Goal: Task Accomplishment & Management: Manage account settings

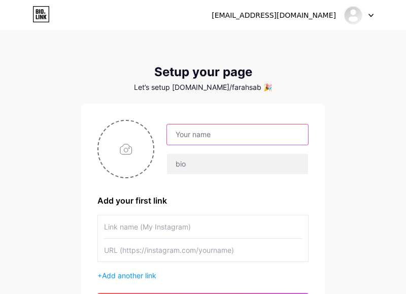
click at [188, 130] on input "text" at bounding box center [237, 134] width 141 height 20
type input "[PERSON_NAME]"
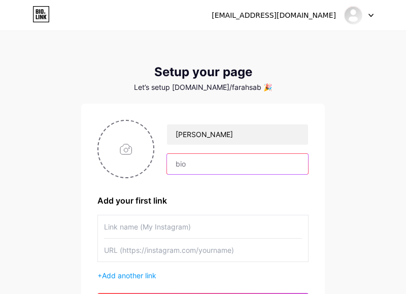
click at [236, 167] on input "text" at bounding box center [237, 164] width 141 height 20
type input "_*Kakak Worksheet ||Wasza Edukids*_ _Semoga usaha Kakak Worksheet meniaga membe…"
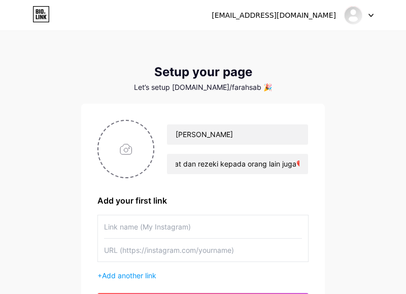
click at [362, 211] on div "farahsabrinafadhli@gmail.com Dashboard Logout Setup your page Let’s setup bio.l…" at bounding box center [203, 181] width 406 height 362
click at [120, 223] on input "text" at bounding box center [203, 226] width 198 height 23
type input "far"
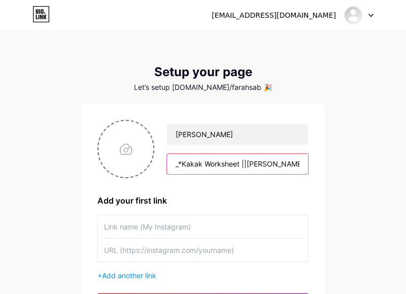
click at [196, 160] on input "_*Kakak Worksheet ||Wasza Edukids*_ _Semoga usaha Kakak Worksheet meniaga membe…" at bounding box center [237, 164] width 141 height 20
type input "_*Kakak"
click at [186, 162] on input "text" at bounding box center [237, 164] width 141 height 20
click at [179, 166] on input "text" at bounding box center [237, 164] width 141 height 20
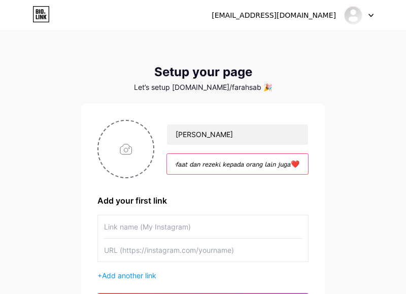
type input "𝙆𝙖𝙠𝙖𝙠 𝙒𝙤𝙧𝙠𝙨𝙝𝙚𝙚𝙩 ||𝙒𝙖𝙨𝙯𝙖 𝙀𝙙𝙪𝙠𝙞𝙙𝙨 𝘚𝘦𝘮𝘰𝘨𝘢 𝘶𝘴𝘢𝘩𝘢 𝘒𝘢𝘬𝘢𝘬 𝘞𝘰𝘳𝘬𝘴𝘩𝘦𝘦𝘵 𝘮𝘦𝘯𝘪𝘢𝘨𝘢 𝘮𝘦𝘮𝘣𝘦𝘳𝘪 𝘮𝘢…"
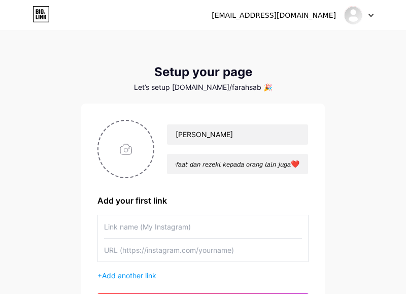
click at [366, 229] on div "farahsabrinafadhli@gmail.com Dashboard Logout Setup your page Let’s setup bio.l…" at bounding box center [203, 181] width 406 height 362
click at [126, 229] on input "text" at bounding box center [203, 226] width 198 height 23
type input "farahsab_pages"
click at [114, 252] on input "text" at bounding box center [203, 250] width 198 height 23
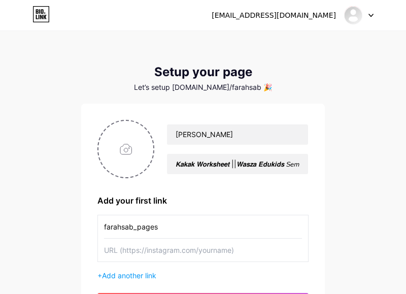
click at [39, 211] on div "farahsabrinafadhli@gmail.com Dashboard Logout Setup your page Let’s setup bio.l…" at bounding box center [203, 181] width 406 height 362
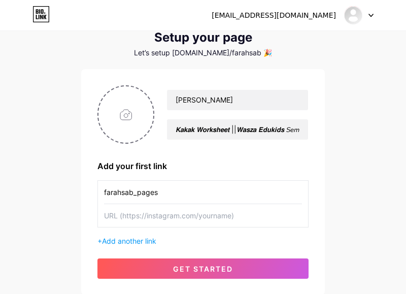
scroll to position [35, 0]
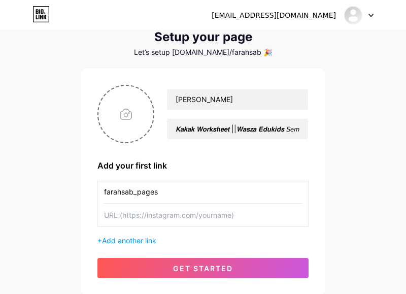
click at [115, 239] on span "Add another link" at bounding box center [129, 240] width 54 height 9
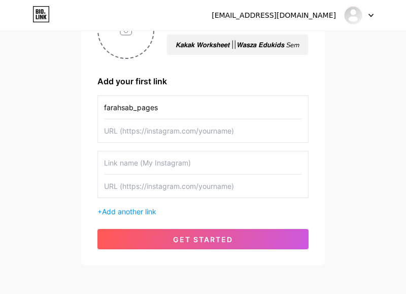
scroll to position [120, 0]
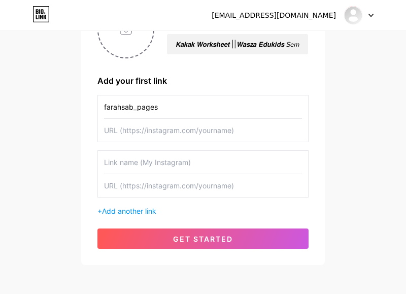
click at [118, 135] on input "text" at bounding box center [203, 130] width 198 height 23
type input "[URL][DOMAIN_NAME]"
click at [125, 159] on input "text" at bounding box center [203, 162] width 198 height 23
click at [123, 244] on button "get started" at bounding box center [202, 238] width 211 height 20
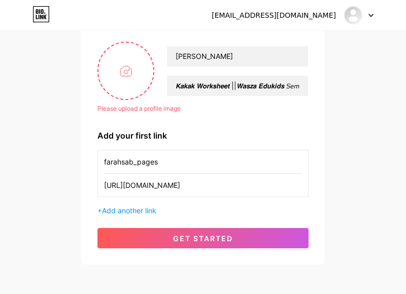
click at [150, 242] on button "get started" at bounding box center [202, 238] width 211 height 20
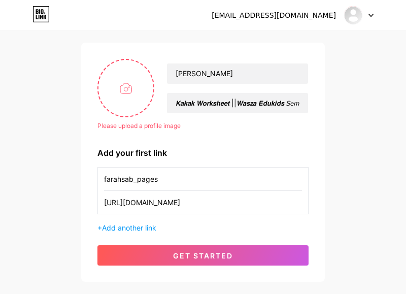
scroll to position [62, 0]
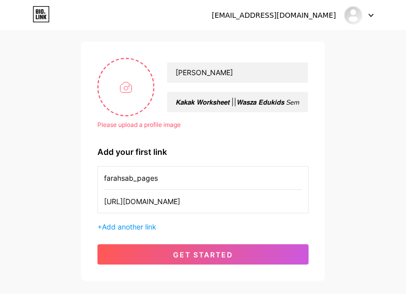
click at [157, 255] on button "get started" at bounding box center [202, 254] width 211 height 20
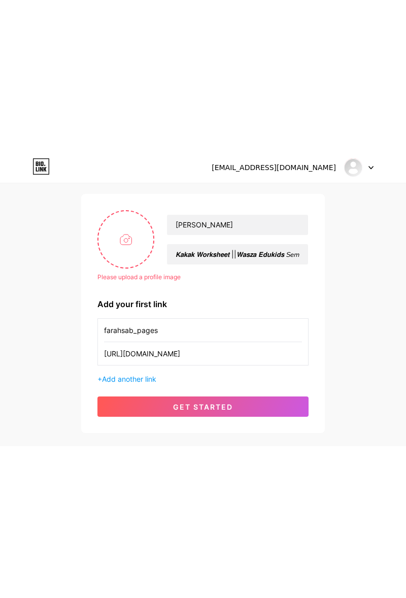
scroll to position [0, 0]
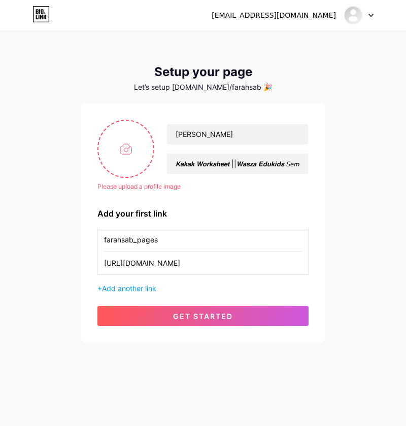
click at [124, 141] on input "file" at bounding box center [125, 149] width 55 height 56
click at [118, 145] on input "file" at bounding box center [125, 149] width 55 height 56
type input "C:\fakepath\IMG_20250813_155345_536.jpg"
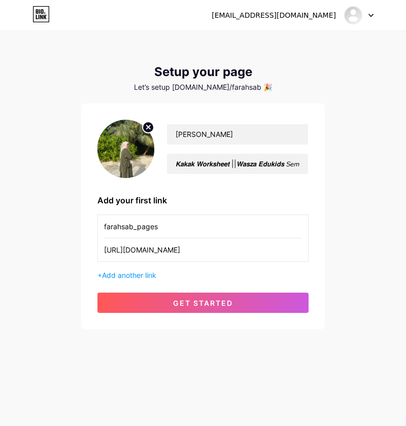
click at [127, 298] on button "get started" at bounding box center [202, 303] width 211 height 20
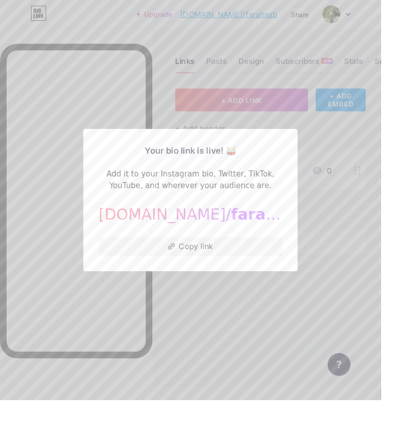
click at [139, 273] on button "Copy link" at bounding box center [203, 263] width 196 height 20
click at [139, 365] on div at bounding box center [203, 213] width 406 height 426
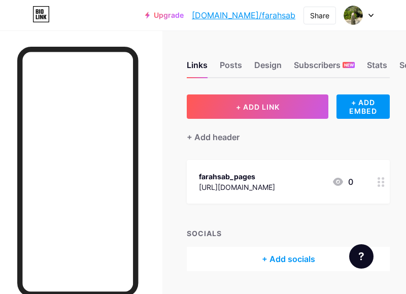
click at [219, 112] on button "+ ADD LINK" at bounding box center [258, 106] width 142 height 24
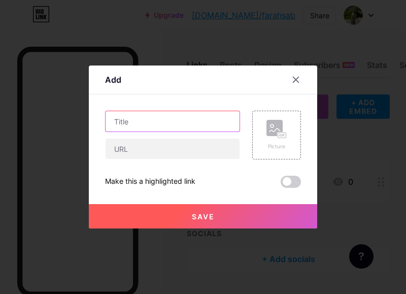
click at [121, 131] on input "text" at bounding box center [173, 121] width 134 height 20
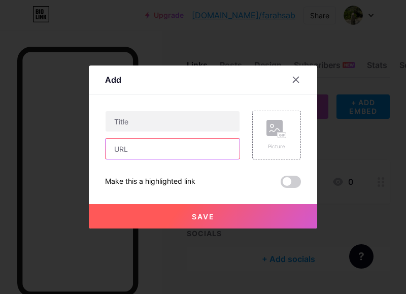
click at [120, 159] on input "text" at bounding box center [173, 149] width 134 height 20
click at [121, 159] on input "text" at bounding box center [173, 149] width 134 height 20
type input "[URL][DOMAIN_NAME]"
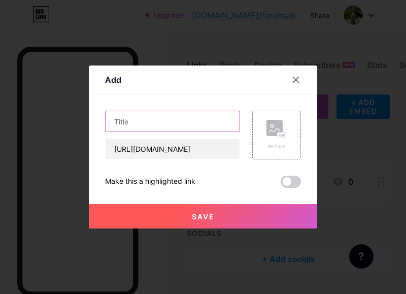
click at [128, 131] on input "text" at bounding box center [173, 121] width 134 height 20
type input "I"
click at [126, 131] on input "text" at bounding box center [173, 121] width 134 height 20
type input "Wasza"
type input "WASZA EDUKIDS 2 - 8 TAHUN RM37"
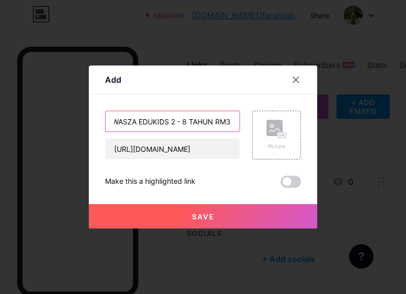
scroll to position [0, 6]
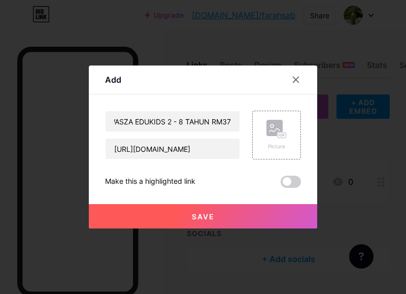
click at [42, 223] on div at bounding box center [203, 147] width 406 height 294
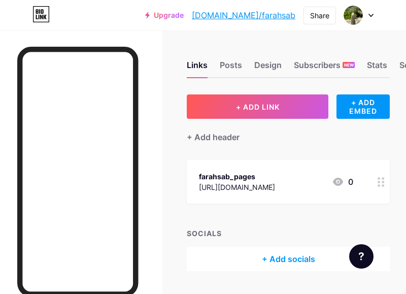
click at [275, 185] on div "[URL][DOMAIN_NAME]" at bounding box center [237, 187] width 76 height 11
click at [228, 67] on div "Posts" at bounding box center [231, 68] width 22 height 18
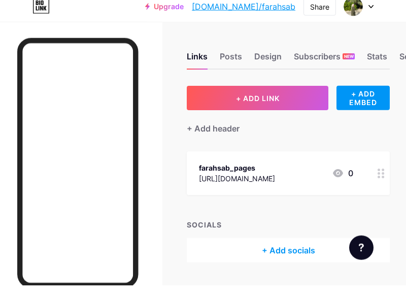
click at [346, 269] on div "+ Add socials" at bounding box center [288, 259] width 203 height 24
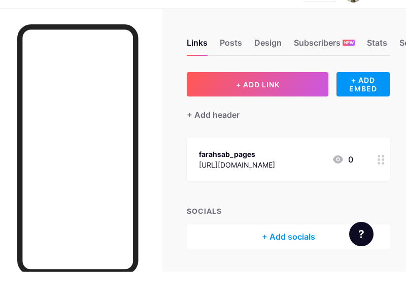
click at [284, 261] on div "+ Add socials" at bounding box center [288, 259] width 203 height 24
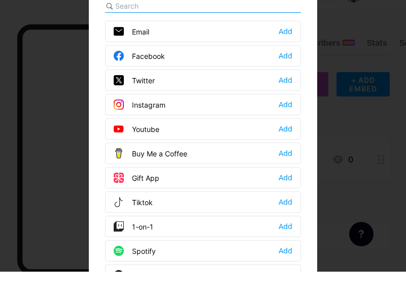
click at [130, 132] on span at bounding box center [123, 127] width 18 height 10
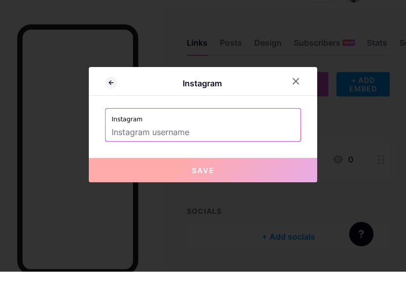
click at [128, 163] on input "text" at bounding box center [203, 154] width 183 height 17
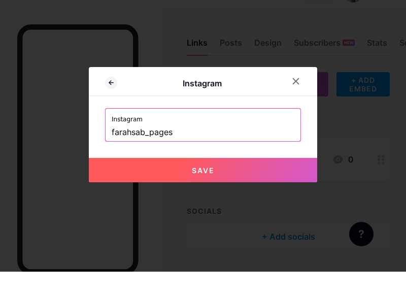
click at [114, 205] on button "Save" at bounding box center [203, 192] width 228 height 24
type input "[URL][DOMAIN_NAME]"
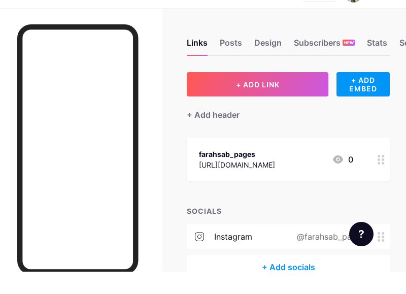
scroll to position [3, 0]
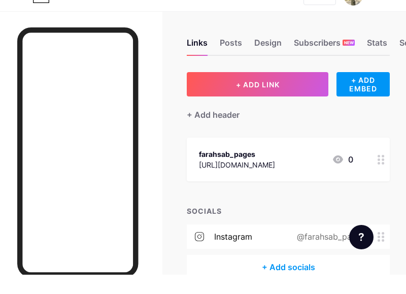
click at [270, 182] on div "[URL][DOMAIN_NAME]" at bounding box center [237, 184] width 76 height 11
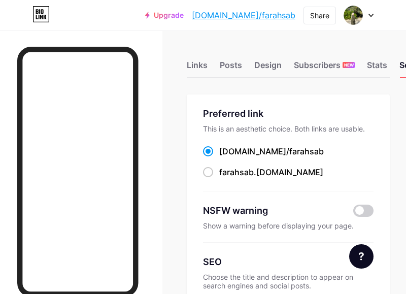
click at [216, 110] on div "Preferred link" at bounding box center [288, 114] width 171 height 14
click at [227, 110] on div "Preferred link" at bounding box center [288, 114] width 171 height 14
click at [381, 63] on div "Stats" at bounding box center [377, 68] width 20 height 18
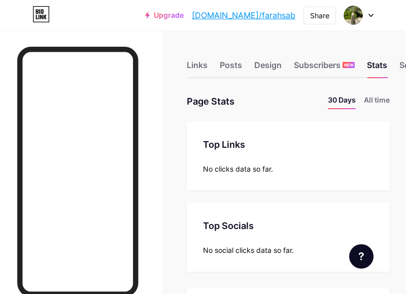
scroll to position [294, 406]
click at [266, 63] on div "Design" at bounding box center [267, 68] width 27 height 18
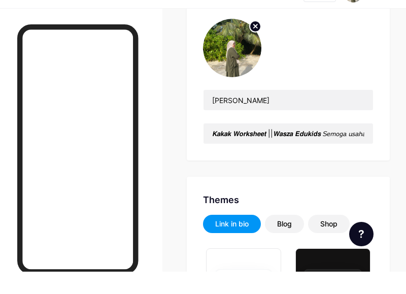
type input "#ffffff"
type input "#000000"
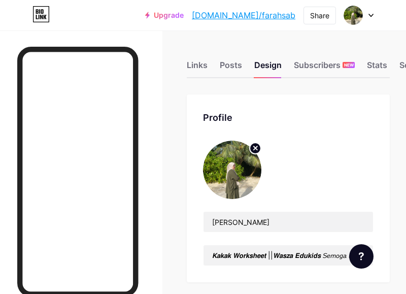
click at [236, 61] on div "Posts" at bounding box center [231, 68] width 22 height 18
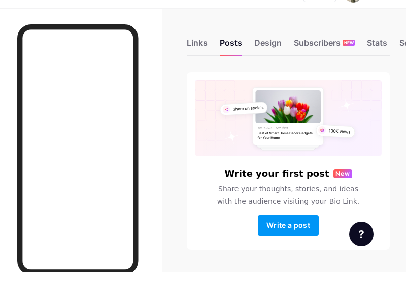
click at [201, 62] on div "Links" at bounding box center [197, 68] width 21 height 18
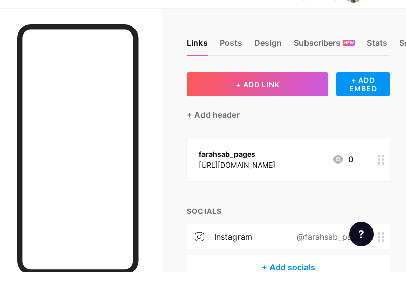
scroll to position [3, 0]
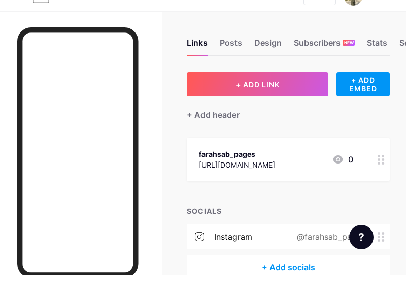
click at [233, 130] on div "+ Add header" at bounding box center [213, 134] width 53 height 12
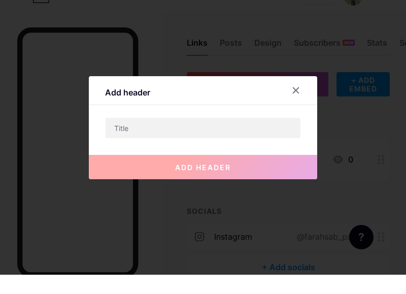
click at [293, 113] on icon at bounding box center [296, 110] width 6 height 6
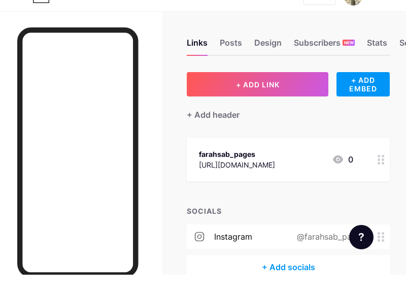
click at [341, 177] on icon at bounding box center [338, 179] width 10 height 8
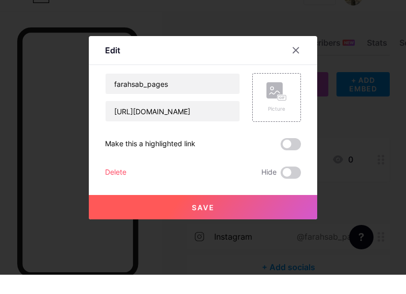
click at [116, 198] on div "Delete" at bounding box center [115, 192] width 21 height 12
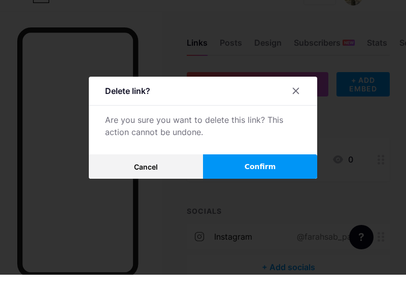
click at [233, 198] on button "Confirm" at bounding box center [260, 186] width 114 height 24
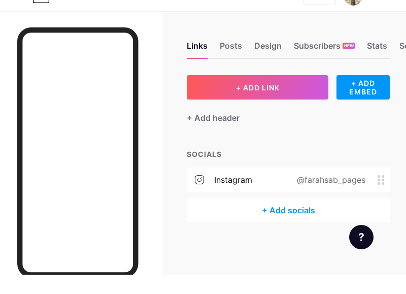
click at [218, 109] on button "+ ADD LINK" at bounding box center [258, 106] width 142 height 24
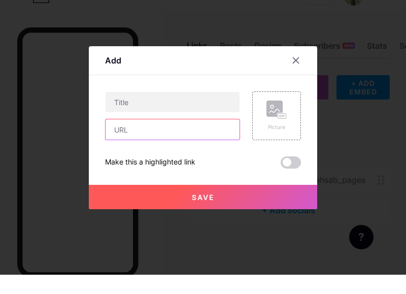
click at [124, 159] on input "text" at bounding box center [173, 149] width 134 height 20
type input "[URL][DOMAIN_NAME]"
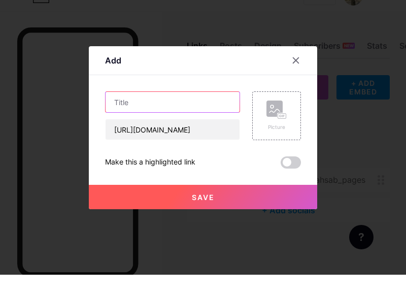
click at [132, 131] on input "text" at bounding box center [173, 121] width 134 height 20
type input "w"
click at [167, 131] on input "WASZA EDUKIDS 2 - 8 TAHUN RM37" at bounding box center [173, 121] width 134 height 20
type input "WASZA EDUKIDS byFarahSab 2 - 8 TAHUN RM37"
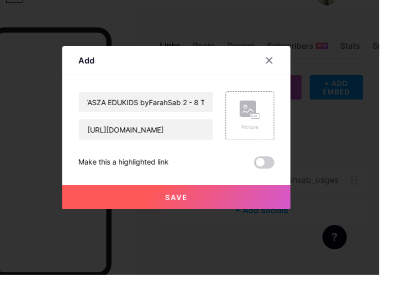
click at [273, 150] on div "Picture" at bounding box center [277, 135] width 20 height 30
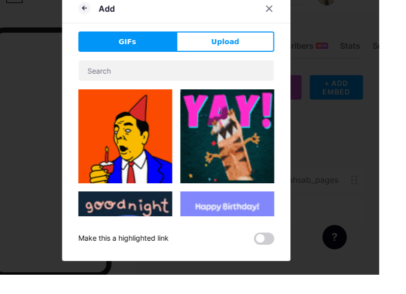
click at [272, 71] on button "Upload" at bounding box center [252, 61] width 98 height 20
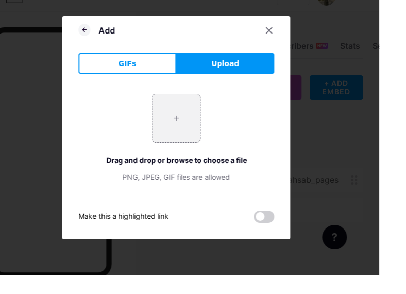
click at [142, 93] on button "GIFs" at bounding box center [154, 83] width 98 height 20
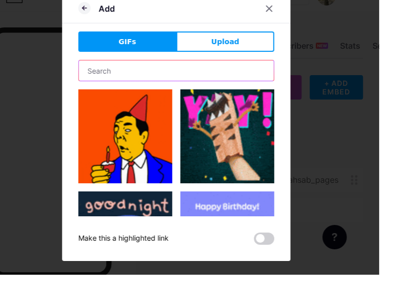
click at [134, 100] on input "text" at bounding box center [203, 90] width 195 height 20
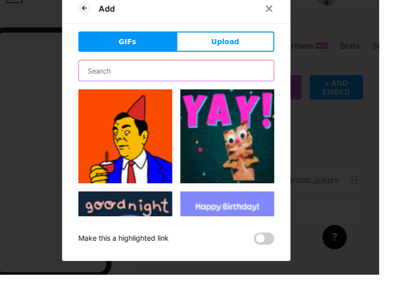
type input "C"
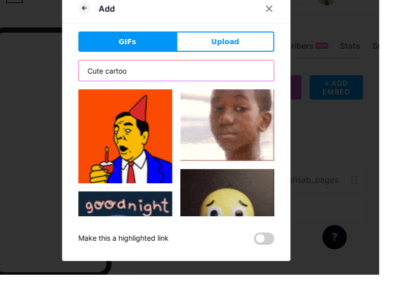
type input "Cute cartoon"
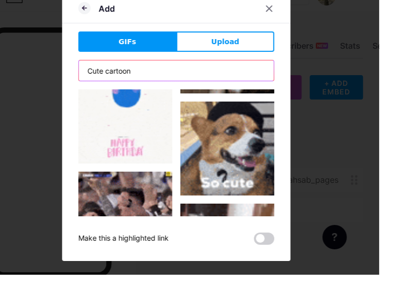
scroll to position [611, 0]
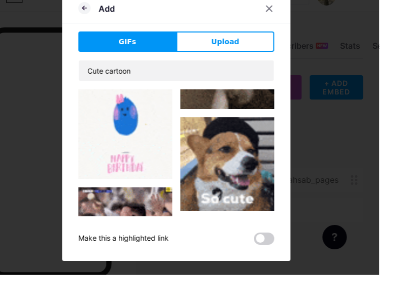
click at [110, 29] on icon at bounding box center [110, 27] width 2 height 4
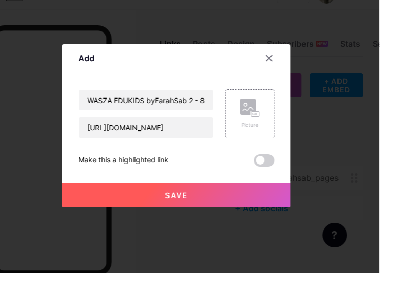
scroll to position [3, 0]
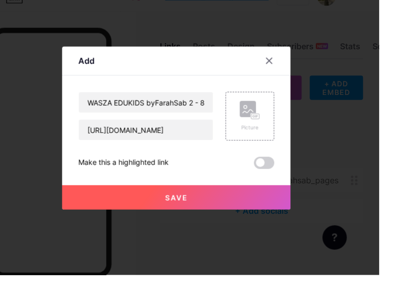
click at [273, 136] on rect at bounding box center [275, 128] width 16 height 16
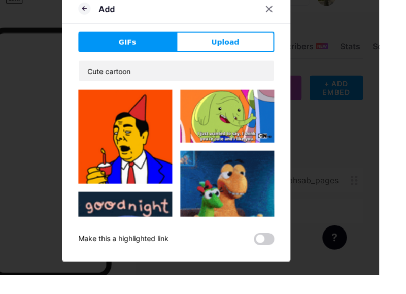
click at [238, 71] on button "Upload" at bounding box center [252, 61] width 98 height 20
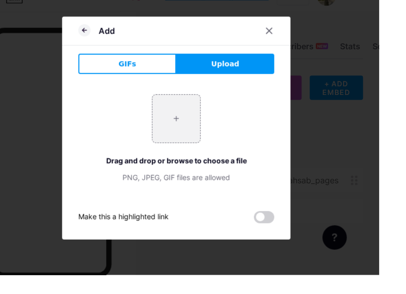
click at [203, 156] on input "file" at bounding box center [203, 138] width 48 height 48
type input "C:\fakepath\e313442599e37ec979eec3188c7930a3.jpg"
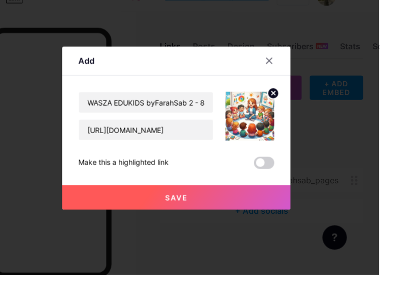
click at [146, 228] on button "Save" at bounding box center [203, 216] width 228 height 24
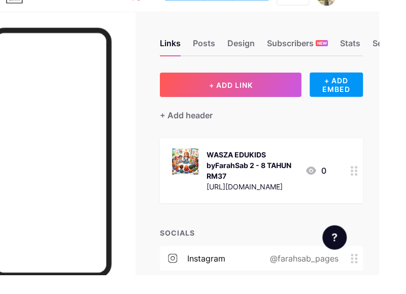
click at [221, 104] on button "+ ADD LINK" at bounding box center [258, 103] width 142 height 24
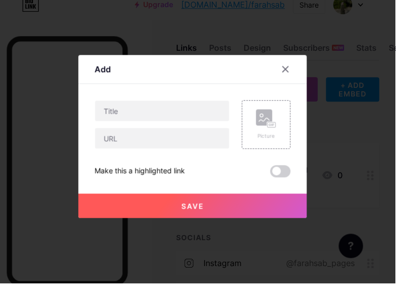
scroll to position [7, 0]
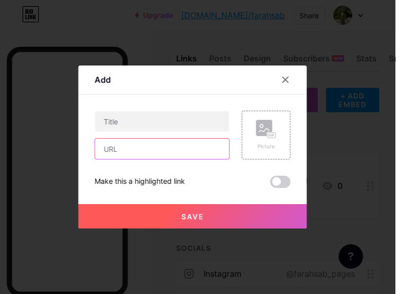
click at [121, 159] on input "text" at bounding box center [173, 149] width 134 height 20
type input "[URL][DOMAIN_NAME]"
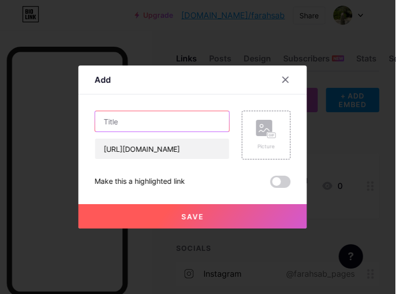
click at [132, 131] on input "text" at bounding box center [173, 121] width 134 height 20
type input "C"
type input "c"
click at [170, 131] on input "[PERSON_NAME]" at bounding box center [173, 121] width 134 height 20
type input "CELIK JAWI RM12"
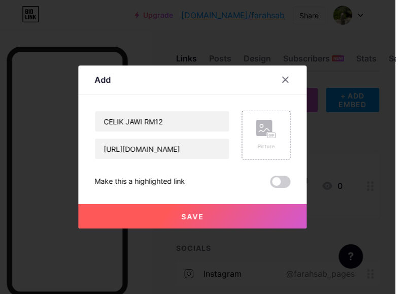
click at [278, 139] on rect at bounding box center [282, 135] width 9 height 6
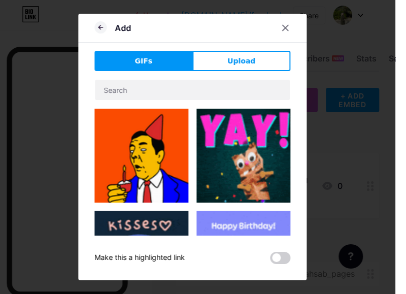
click at [267, 65] on div "Add GIFs Upload Content YouTube Play YouTube video without leaving your page. A…" at bounding box center [203, 147] width 228 height 267
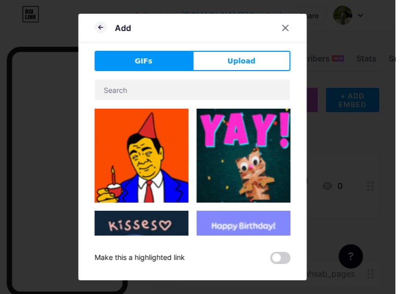
click at [257, 66] on span "Upload" at bounding box center [252, 61] width 28 height 11
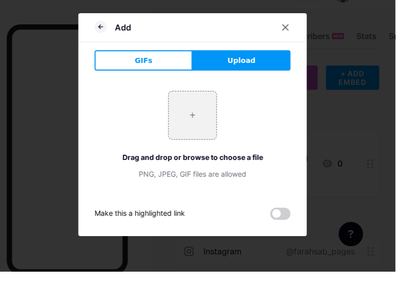
click at [199, 150] on input "file" at bounding box center [203, 138] width 48 height 48
type input "C:\fakepath\74d2e6e19904b964f49cbad9cc8dadff.jpg"
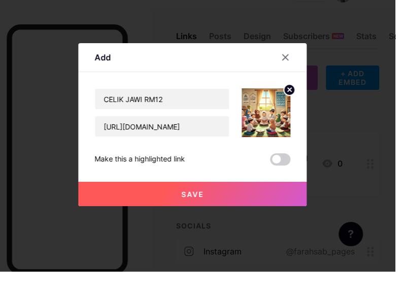
click at [155, 228] on button "Save" at bounding box center [203, 216] width 228 height 24
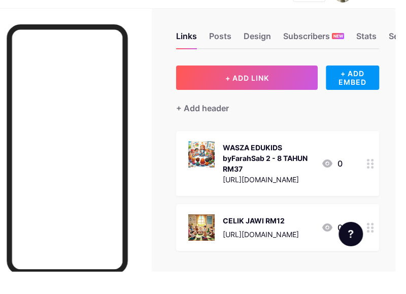
click at [337, 187] on icon at bounding box center [338, 186] width 10 height 8
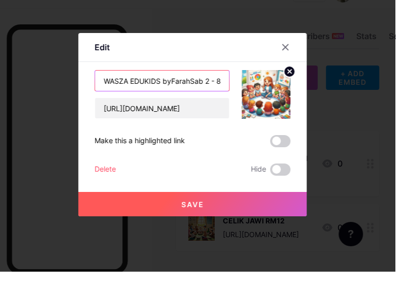
click at [209, 113] on input "WASZA EDUKIDS byFarahSab 2 - 8 TAHUN RM37" at bounding box center [173, 103] width 134 height 20
type input "WASZA EDUKIDS 2 - 8 TAHUN RM37"
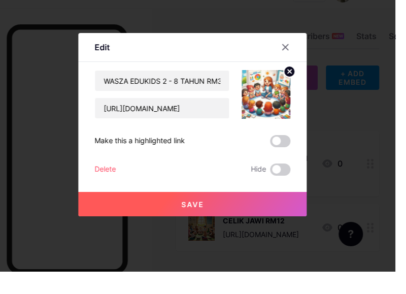
click at [288, 170] on span at bounding box center [291, 163] width 20 height 12
click at [281, 166] on input "checkbox" at bounding box center [281, 166] width 0 height 0
click at [128, 239] on button "Save" at bounding box center [203, 226] width 228 height 24
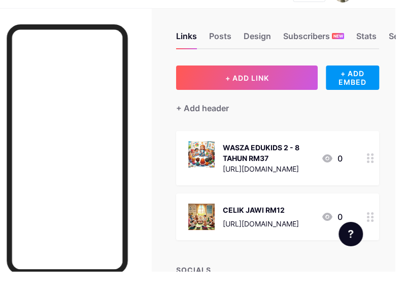
click at [337, 243] on icon at bounding box center [338, 239] width 12 height 12
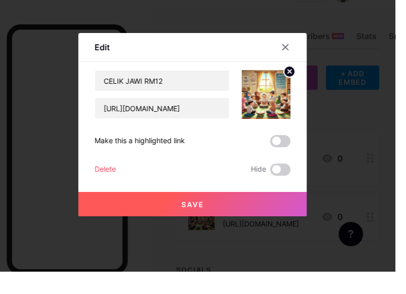
click at [291, 170] on span at bounding box center [291, 163] width 20 height 12
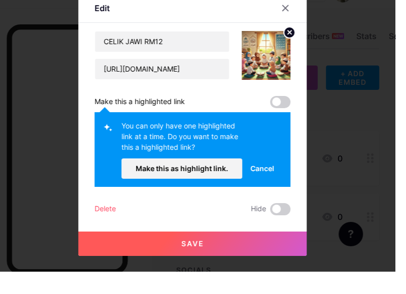
click at [277, 196] on span "Cancel" at bounding box center [273, 190] width 24 height 11
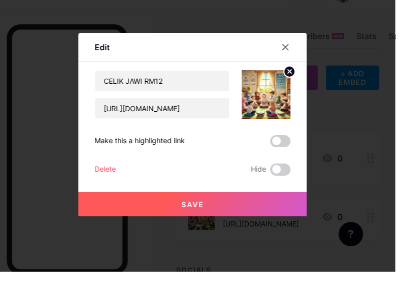
click at [140, 239] on button "Save" at bounding box center [203, 226] width 228 height 24
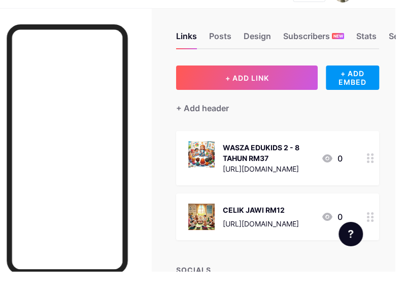
click at [338, 180] on icon at bounding box center [338, 181] width 10 height 8
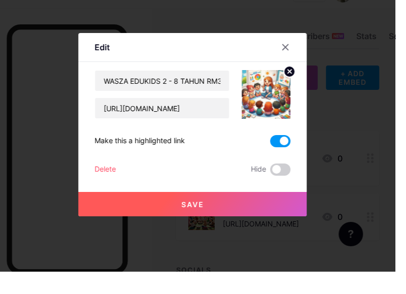
click at [284, 170] on span at bounding box center [291, 163] width 20 height 12
click at [281, 166] on input "checkbox" at bounding box center [281, 166] width 0 height 0
click at [146, 239] on button "Save" at bounding box center [203, 226] width 228 height 24
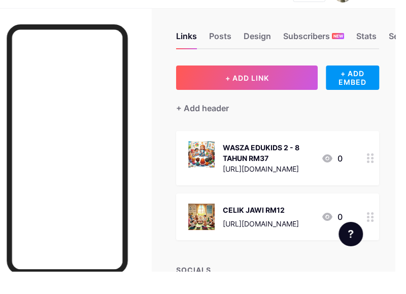
click at [336, 179] on icon at bounding box center [338, 181] width 12 height 12
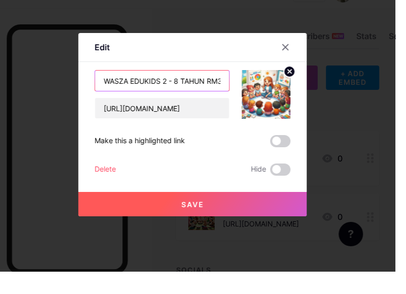
click at [185, 113] on input "WASZA EDUKIDS 2 - 8 TAHUN RM37" at bounding box center [173, 103] width 134 height 20
click at [178, 113] on input "WASZA EDUKIDS 2 -8 TAHUN RM37" at bounding box center [173, 103] width 134 height 20
type input "WASZA EDUKIDS 2-8 TAHUN RM37"
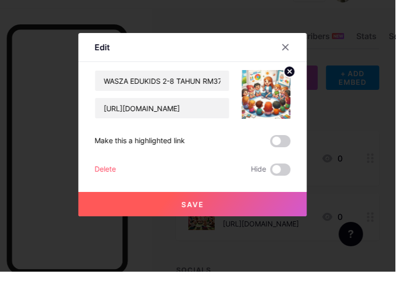
click at [179, 239] on button "Save" at bounding box center [203, 226] width 228 height 24
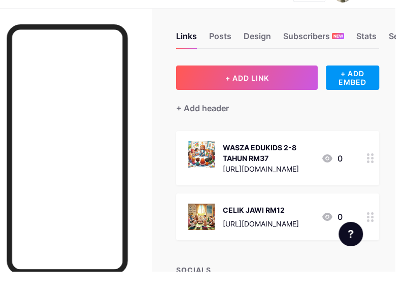
click at [269, 101] on span "+ ADD LINK" at bounding box center [258, 100] width 44 height 9
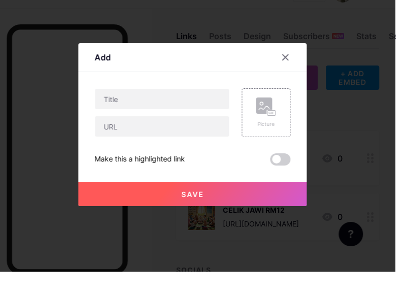
click at [293, 83] on icon at bounding box center [296, 80] width 6 height 6
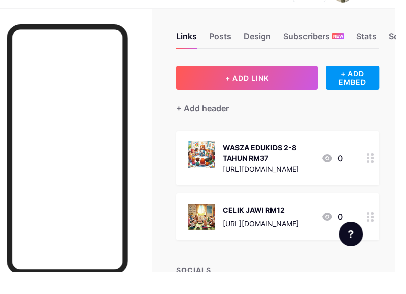
scroll to position [0, 0]
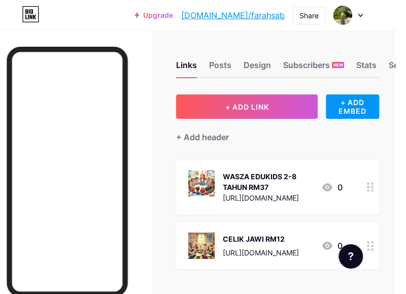
click at [230, 105] on button "+ ADD LINK" at bounding box center [258, 106] width 142 height 24
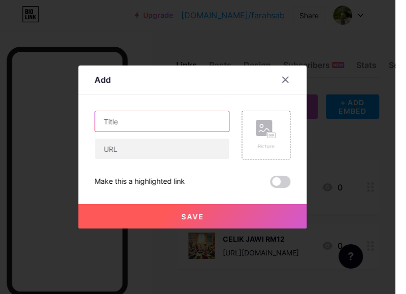
click at [129, 131] on input "text" at bounding box center [173, 121] width 134 height 20
type input "COMBO WASZA [PERSON_NAME] JAWI RM41"
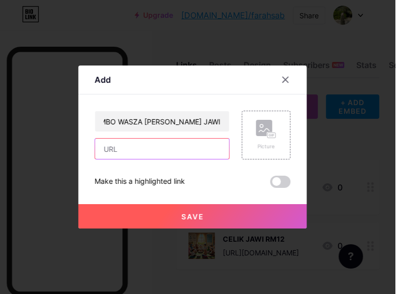
click at [122, 159] on input "text" at bounding box center [173, 149] width 134 height 20
type input "[URL][DOMAIN_NAME][PERSON_NAME]"
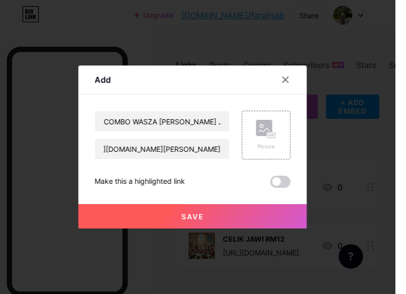
click at [369, 199] on div at bounding box center [203, 147] width 406 height 294
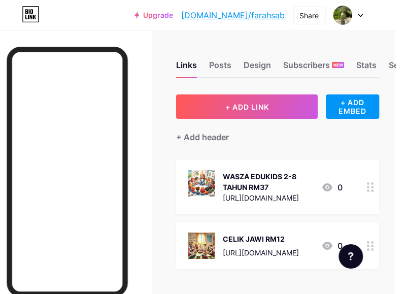
click at [272, 103] on span "+ ADD LINK" at bounding box center [258, 107] width 44 height 9
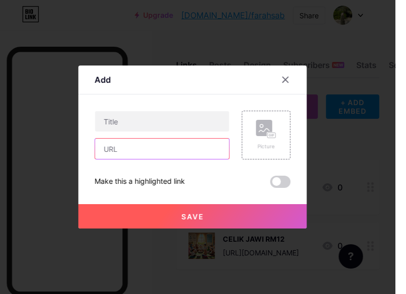
click at [126, 159] on input "text" at bounding box center [173, 149] width 134 height 20
type input "[URL][DOMAIN_NAME][PERSON_NAME]"
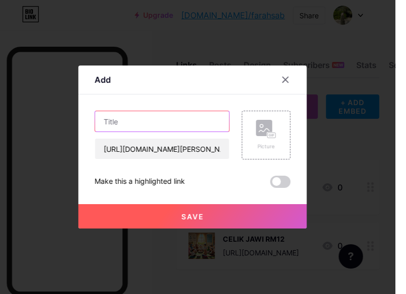
click at [134, 131] on input "text" at bounding box center [173, 121] width 134 height 20
type input "C"
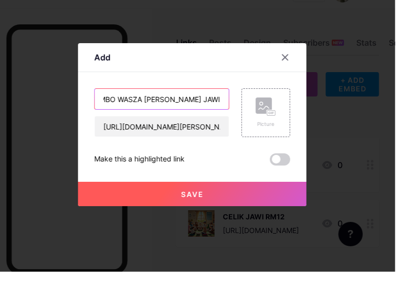
type input "SET COMBO WASZA [PERSON_NAME] JAWI RM41"
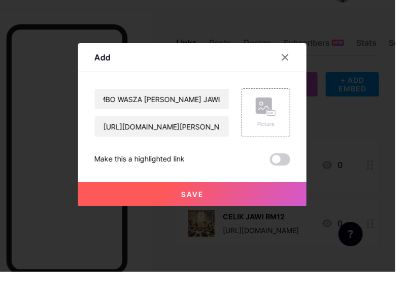
scroll to position [0, 0]
click at [273, 131] on icon at bounding box center [275, 129] width 10 height 3
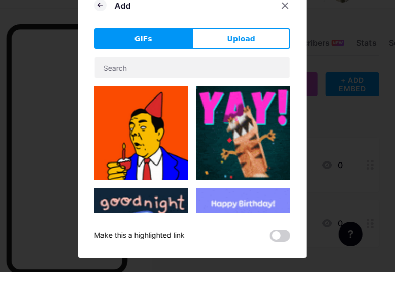
click at [268, 71] on button "Upload" at bounding box center [252, 61] width 98 height 20
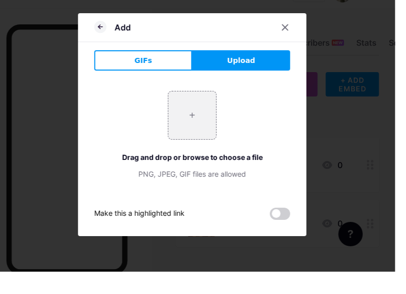
click at [193, 161] on input "file" at bounding box center [203, 138] width 48 height 48
type input "C:\fakepath\b74cbfd6278923ed3b264dd8b9ef66c2.jpg"
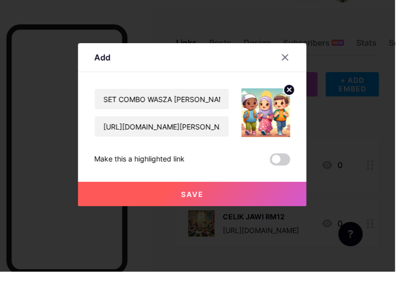
click at [144, 228] on button "Save" at bounding box center [203, 216] width 228 height 24
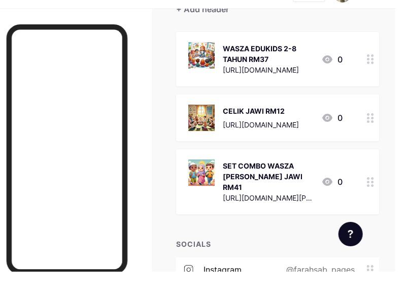
scroll to position [121, 0]
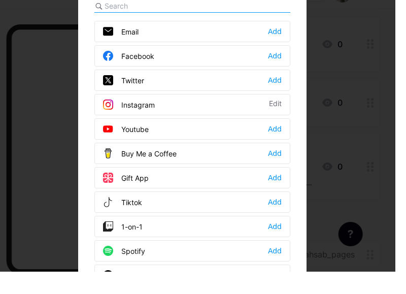
click at [127, 229] on span at bounding box center [123, 224] width 18 height 10
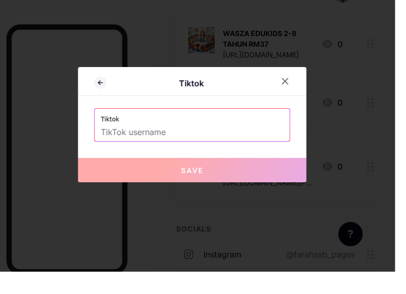
click at [122, 163] on input "text" at bounding box center [203, 154] width 183 height 17
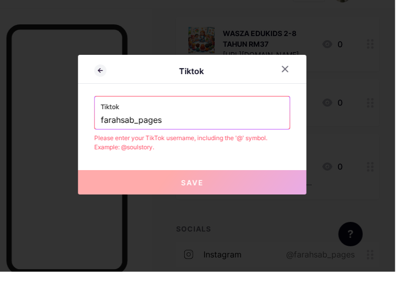
click at [115, 151] on input "farahsab_pages" at bounding box center [203, 142] width 183 height 17
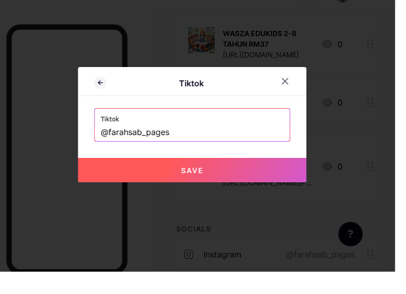
click at [117, 205] on button "Save" at bounding box center [203, 192] width 228 height 24
type input "[URL][DOMAIN_NAME]"
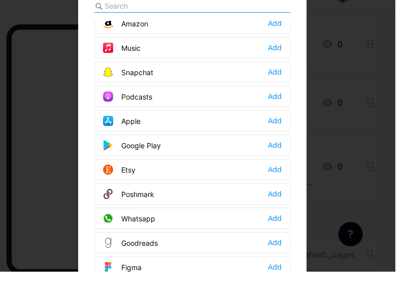
scroll to position [691, 0]
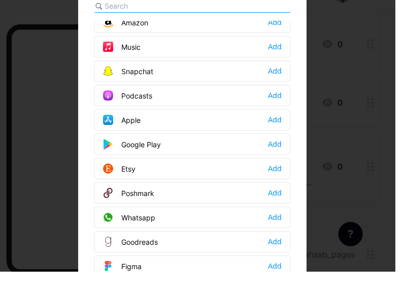
click at [132, 245] on div "Whatsapp" at bounding box center [140, 240] width 52 height 10
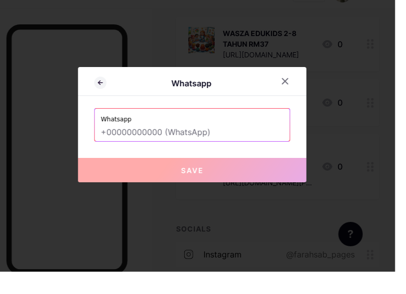
click at [133, 163] on input "text" at bounding box center [203, 154] width 183 height 17
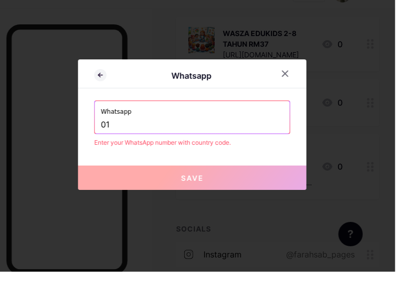
type input "0"
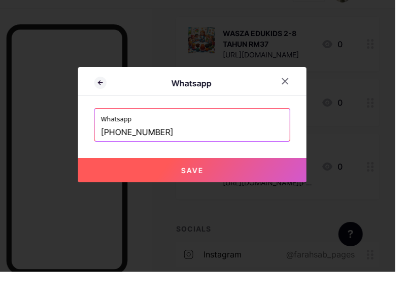
click at [121, 205] on button "Save" at bounding box center [203, 192] width 228 height 24
type input "[URL][DOMAIN_NAME][PHONE_NUMBER]"
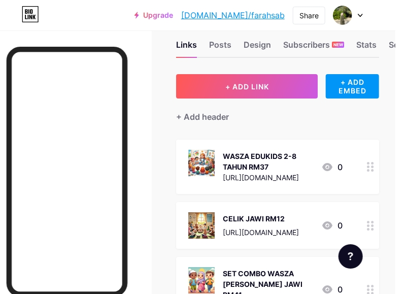
scroll to position [0, 0]
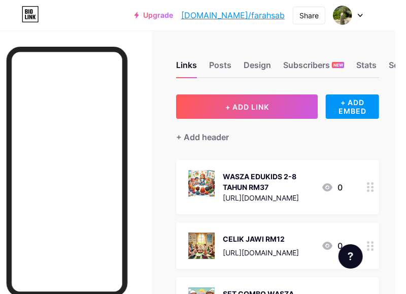
click at [231, 67] on div "Posts" at bounding box center [231, 68] width 22 height 18
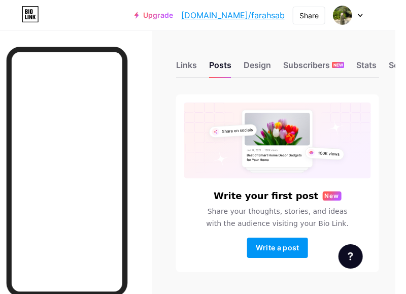
click at [264, 62] on div "Design" at bounding box center [267, 68] width 27 height 18
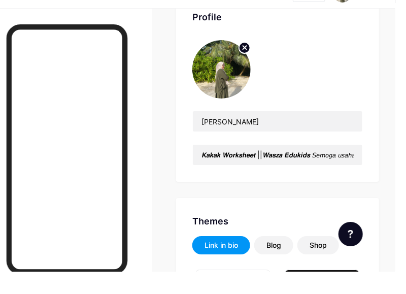
type input "#ffffff"
type input "#000000"
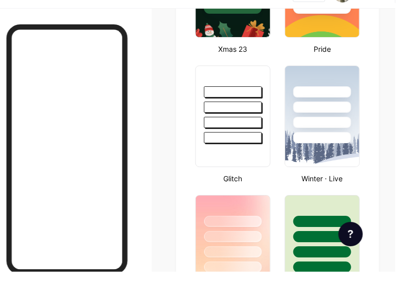
scroll to position [570, 0]
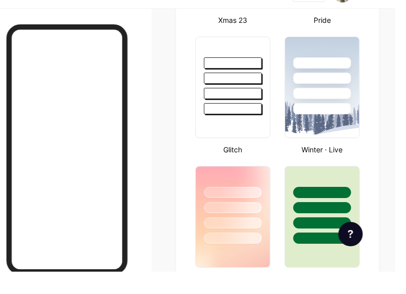
click at [245, 108] on div at bounding box center [244, 97] width 74 height 77
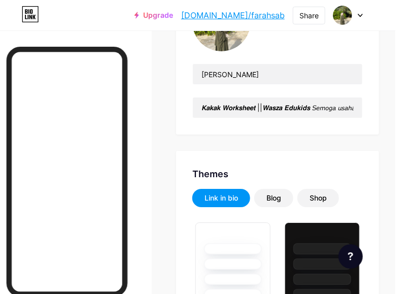
scroll to position [148, 0]
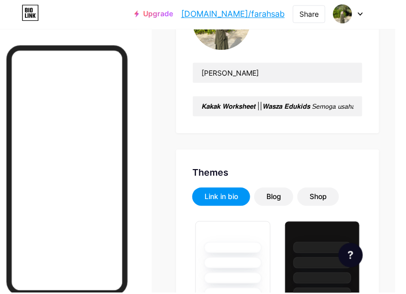
click at [287, 195] on div "Blog" at bounding box center [284, 198] width 15 height 10
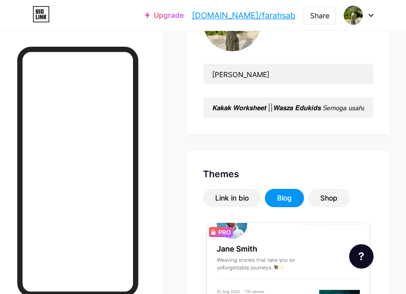
scroll to position [147, 0]
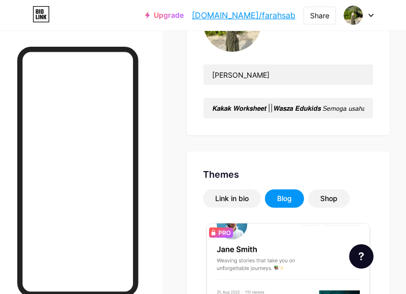
click at [334, 202] on div "Shop" at bounding box center [328, 198] width 17 height 10
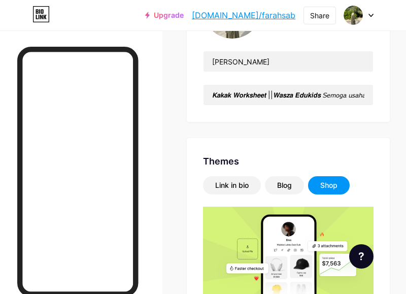
scroll to position [160, 0]
click at [227, 181] on div "Link in bio" at bounding box center [232, 185] width 34 height 10
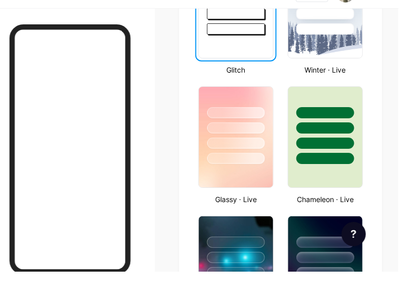
scroll to position [666, 0]
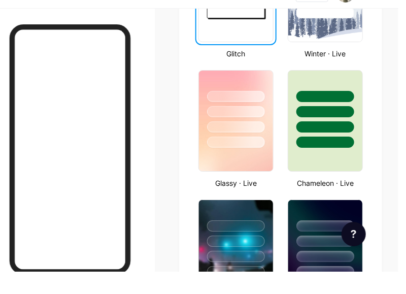
click at [235, 146] on div at bounding box center [244, 149] width 58 height 11
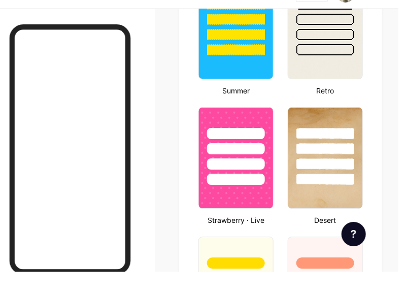
scroll to position [1029, 0]
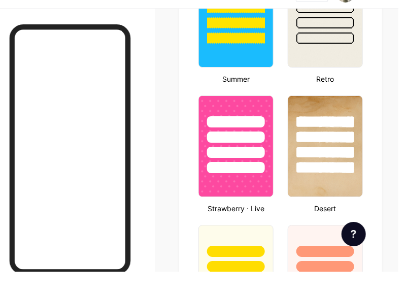
click at [230, 161] on div at bounding box center [244, 159] width 58 height 11
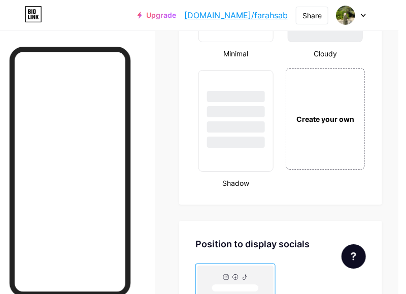
scroll to position [1713, 0]
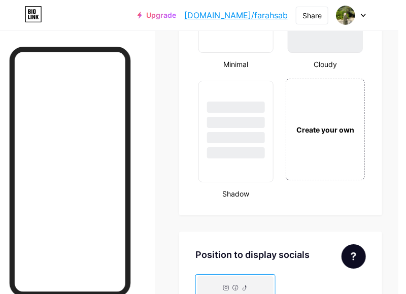
click at [316, 128] on div "Create your own" at bounding box center [333, 129] width 74 height 11
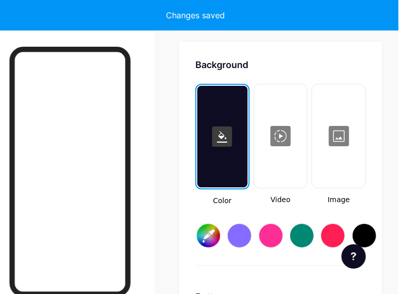
scroll to position [1904, 0]
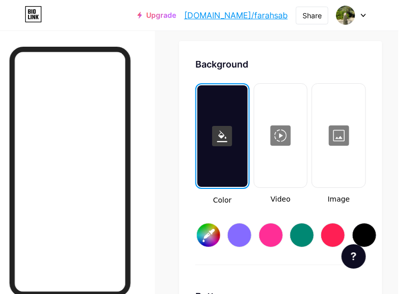
type input "#ffffff"
type input "#000000"
click at [281, 232] on div at bounding box center [279, 235] width 24 height 24
click at [216, 236] on input "#ff2e96" at bounding box center [216, 234] width 23 height 23
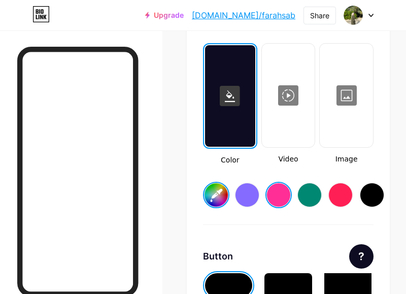
scroll to position [1937, 0]
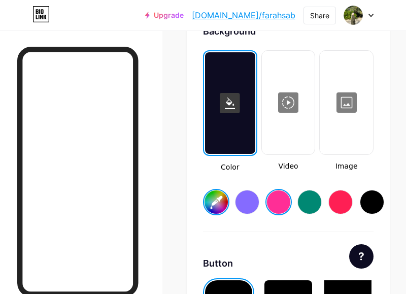
click at [213, 196] on input "#ff2e96" at bounding box center [216, 201] width 23 height 23
click at [216, 196] on input "#ffffff" at bounding box center [216, 201] width 23 height 23
click at [279, 197] on div at bounding box center [279, 202] width 24 height 24
click at [214, 199] on input "#ff2e96" at bounding box center [216, 201] width 23 height 23
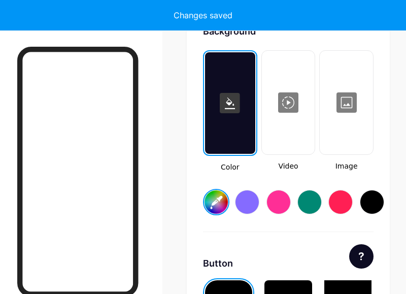
type input "#ab5968"
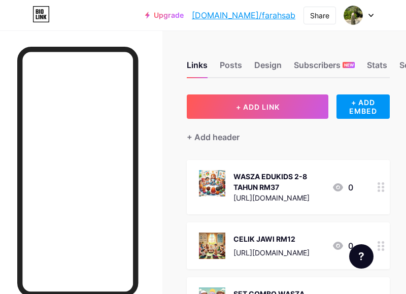
click at [263, 63] on div "Design" at bounding box center [267, 68] width 27 height 18
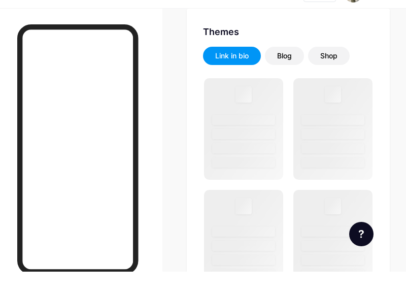
scroll to position [299, 0]
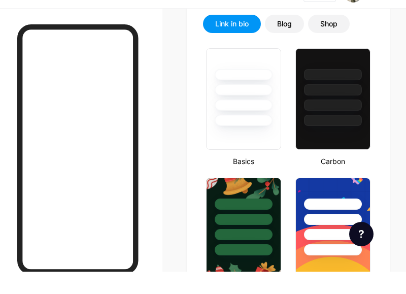
type input "#ab5968"
type input "#ffffff"
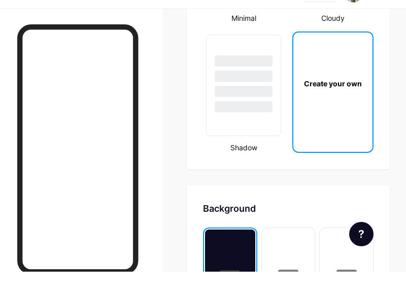
scroll to position [1739, 0]
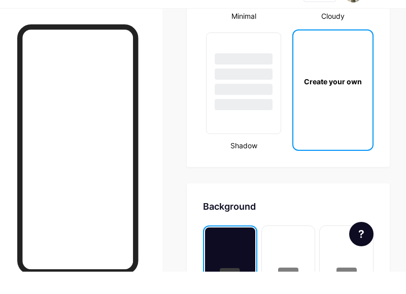
click at [322, 116] on div "Create your own" at bounding box center [332, 104] width 79 height 102
type input "#ab5968"
type input "#ffffff"
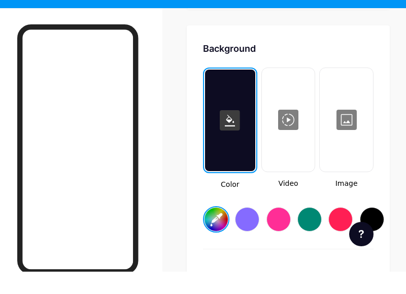
scroll to position [1904, 0]
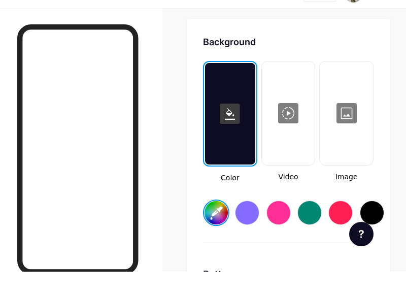
click at [278, 230] on div at bounding box center [279, 235] width 24 height 24
type input "#ff2e96"
type input "#ffffff"
click at [222, 235] on input "#ff2e96" at bounding box center [216, 234] width 23 height 23
type input "#ff2e96"
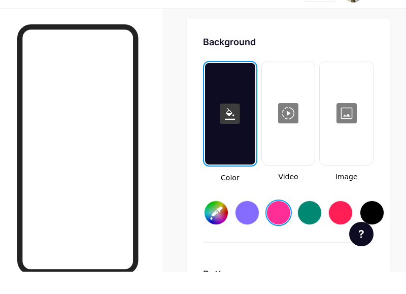
type input "#ffffff"
type input "#ff2e96"
type input "#ffffff"
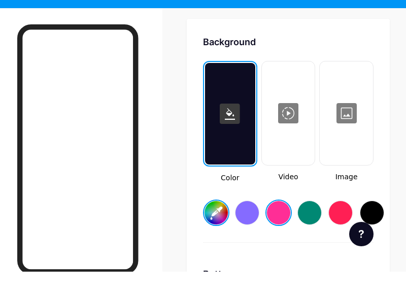
type input "#ff2e96"
type input "#ffffff"
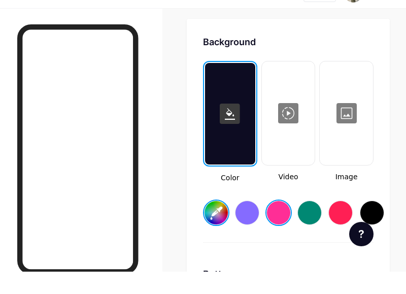
type input "#f07d9d"
type input "#ffffff"
type input "#f07d9d"
type input "#ffffff"
type input "#f07d9d"
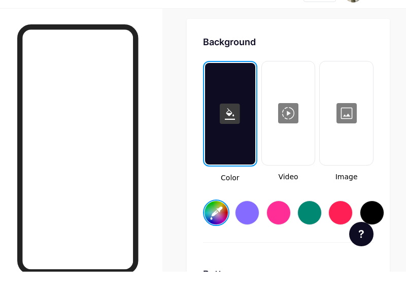
type input "#ffffff"
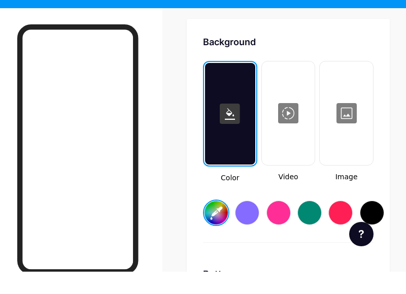
type input "#f07d9d"
type input "#ffffff"
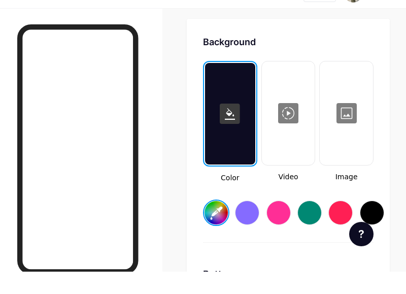
click at [288, 161] on div at bounding box center [288, 136] width 51 height 102
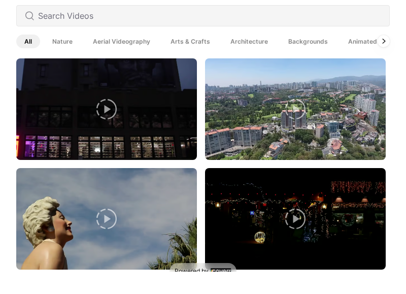
click at [382, 12] on icon at bounding box center [381, 8] width 8 height 8
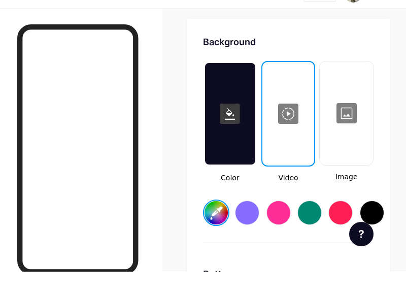
click at [337, 132] on div at bounding box center [346, 136] width 51 height 102
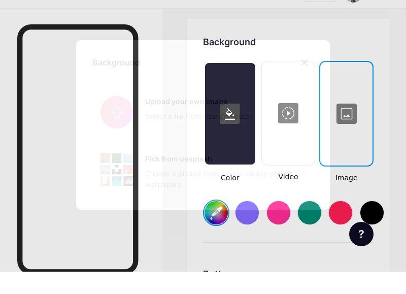
click at [304, 89] on icon at bounding box center [305, 85] width 8 height 8
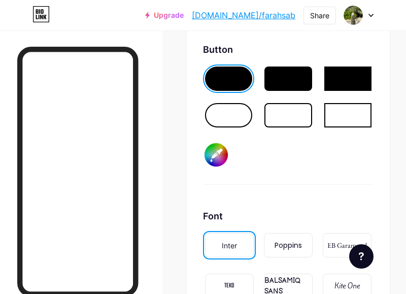
scroll to position [2150, 0]
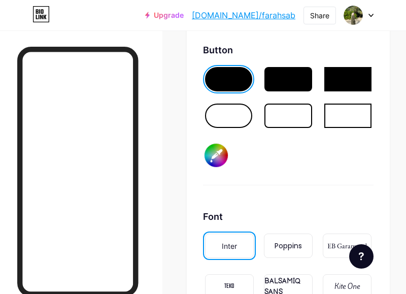
click at [279, 116] on div at bounding box center [287, 116] width 47 height 24
type input "#f07d9d"
type input "#ffffff"
type input "#f07d9d"
type input "#ffffff"
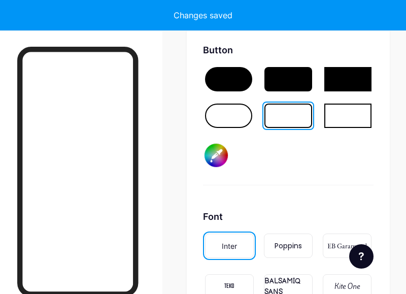
type input "#f07d9d"
type input "#ffffff"
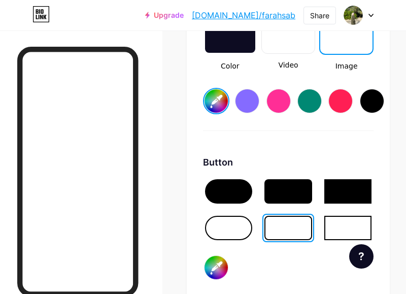
scroll to position [2036, 0]
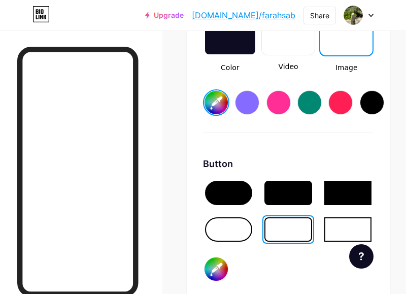
click at [214, 103] on input "#f07d9d" at bounding box center [216, 102] width 23 height 23
click at [217, 103] on input "#f07d9d" at bounding box center [216, 102] width 23 height 23
click at [219, 97] on input "#f07d9d" at bounding box center [216, 102] width 23 height 23
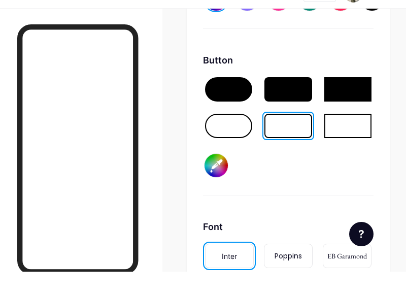
scroll to position [2127, 0]
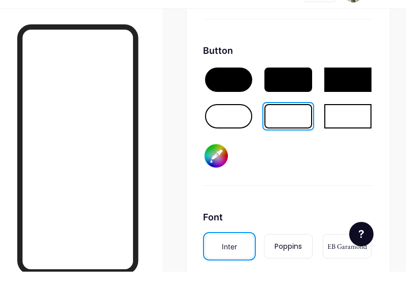
click at [214, 173] on input "#000000" at bounding box center [216, 178] width 23 height 23
type input "#f07d9d"
type input "#009188"
type input "#ffffff"
type input "#009188"
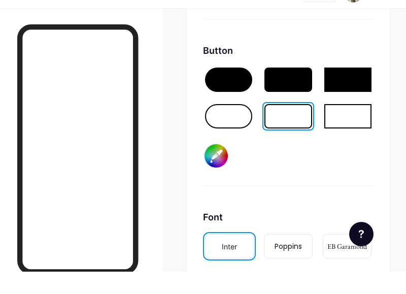
type input "#f07d9d"
type input "#ffffff"
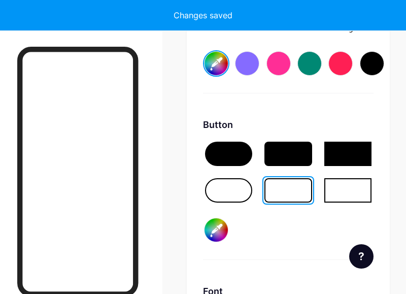
scroll to position [2073, 0]
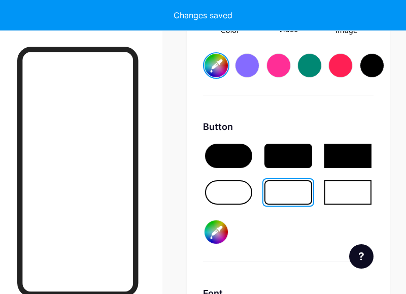
type input "#f07d9d"
type input "#ffffff"
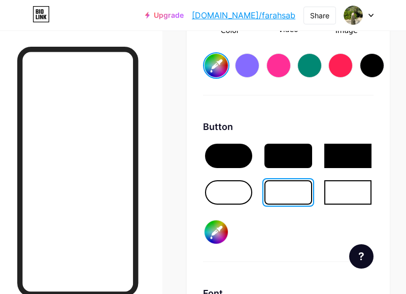
click at [283, 154] on div at bounding box center [287, 156] width 47 height 24
type input "#f07d9d"
type input "#ffffff"
type input "#f07d9d"
type input "#ffffff"
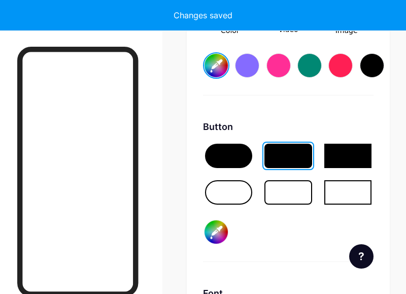
type input "#f07d9d"
type input "#ffffff"
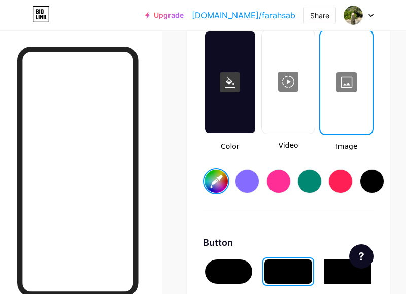
scroll to position [1957, 0]
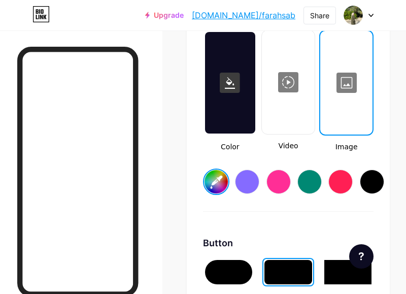
click at [221, 123] on div at bounding box center [230, 83] width 50 height 102
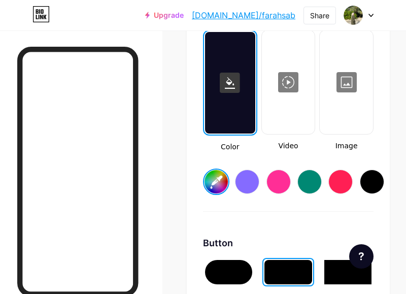
type input "#f07d9d"
type input "#ffffff"
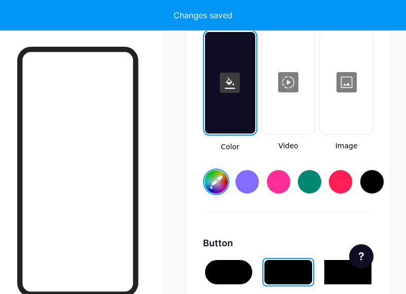
type input "#f07d9d"
type input "#ffffff"
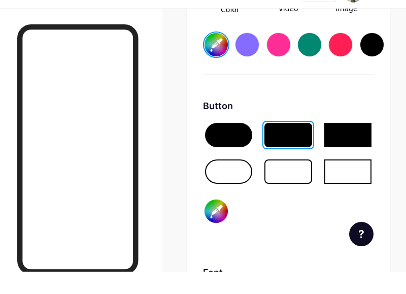
scroll to position [2073, 0]
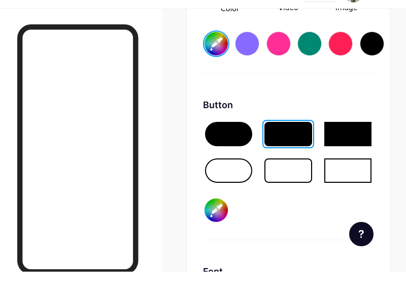
click at [211, 231] on input "#009188" at bounding box center [216, 232] width 23 height 23
type input "#f07d9d"
type input "#812db5"
type input "#ffffff"
type input "#812db5"
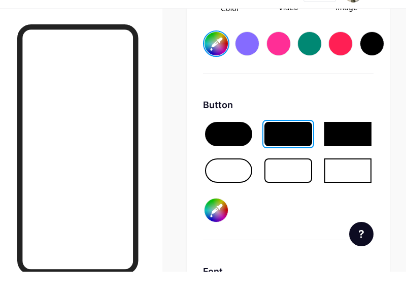
type input "#f07d9d"
type input "#ffffff"
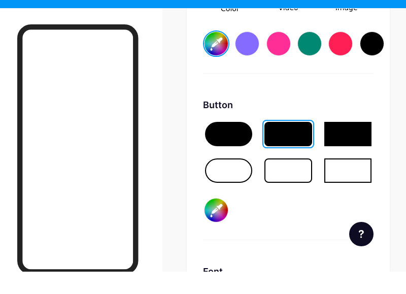
type input "#f07d9d"
type input "#ffffff"
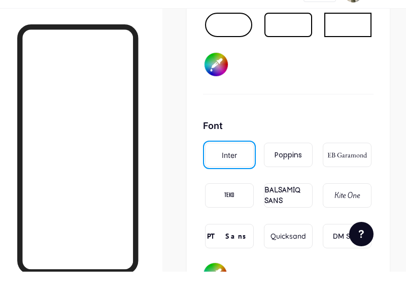
scroll to position [2244, 0]
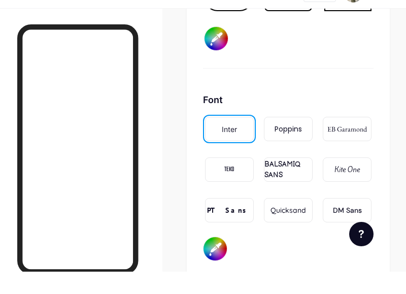
click at [331, 150] on div "EB Garamond" at bounding box center [347, 151] width 40 height 11
type input "#f07d9d"
type input "#ffffff"
type input "#f07d9d"
type input "#ffffff"
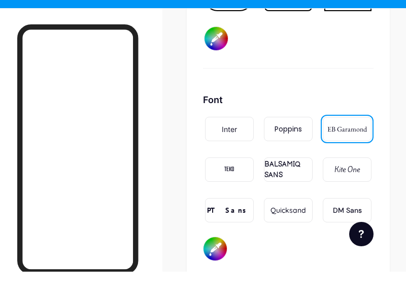
type input "#f07d9d"
type input "#ffffff"
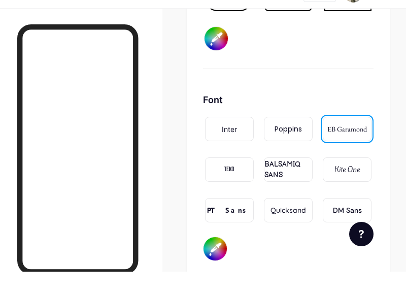
click at [339, 191] on div "Kite One" at bounding box center [347, 192] width 25 height 11
type input "#f07d9d"
type input "#ffffff"
type input "#f07d9d"
type input "#ffffff"
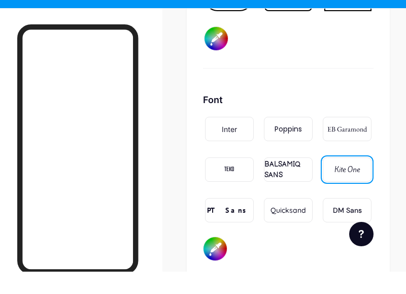
type input "#f07d9d"
type input "#ffffff"
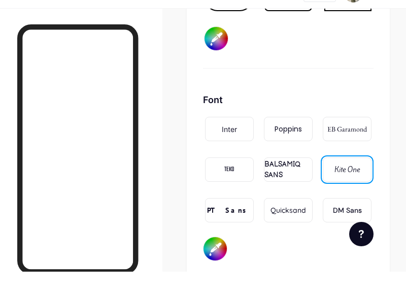
click at [282, 231] on div "Quicksand" at bounding box center [289, 232] width 36 height 11
type input "#f07d9d"
type input "#ffffff"
type input "#f07d9d"
type input "#ffffff"
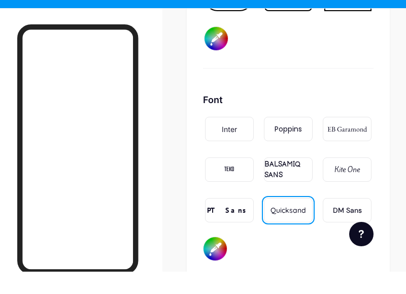
type input "#f07d9d"
type input "#ffffff"
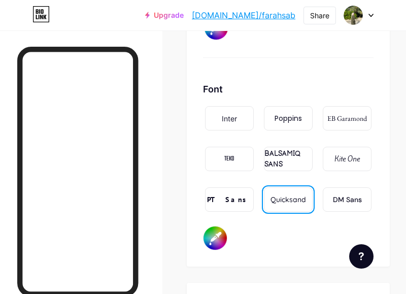
scroll to position [2274, 0]
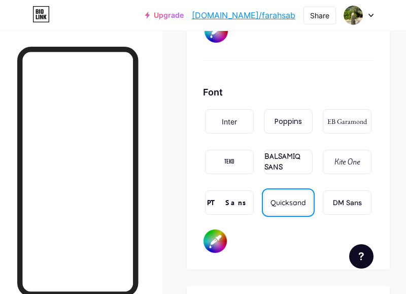
click at [284, 123] on div "Poppins" at bounding box center [288, 121] width 27 height 11
type input "#f07d9d"
type input "#ffffff"
type input "#f07d9d"
type input "#ffffff"
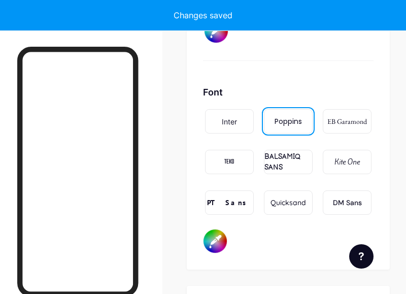
type input "#f07d9d"
type input "#ffffff"
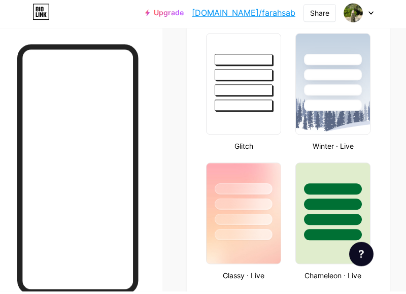
scroll to position [641, 0]
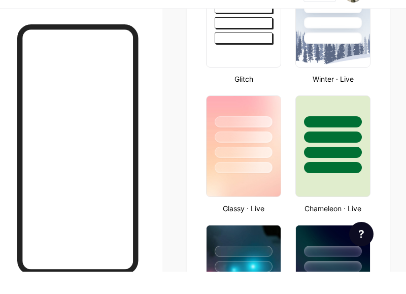
click at [234, 161] on div at bounding box center [244, 159] width 58 height 11
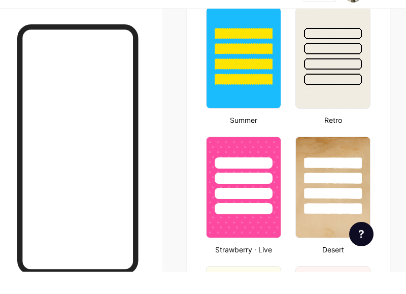
scroll to position [1004, 0]
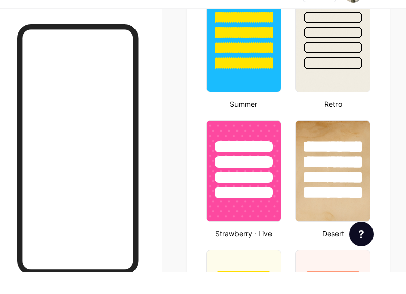
click at [324, 86] on div at bounding box center [333, 85] width 58 height 11
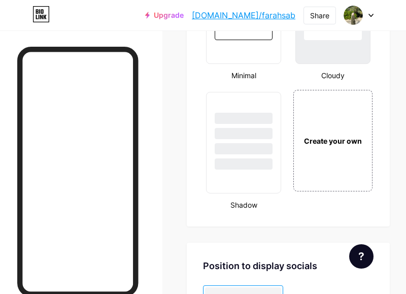
scroll to position [1673, 0]
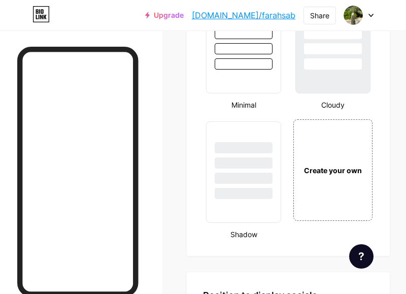
click at [333, 165] on div "Create your own" at bounding box center [333, 170] width 74 height 11
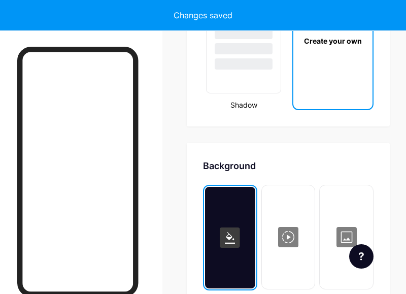
scroll to position [1904, 0]
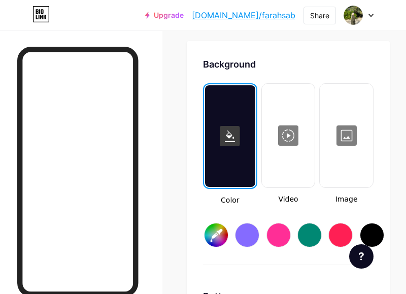
type input "#ffffff"
type input "#000000"
click at [209, 235] on input "#ffffff" at bounding box center [216, 234] width 23 height 23
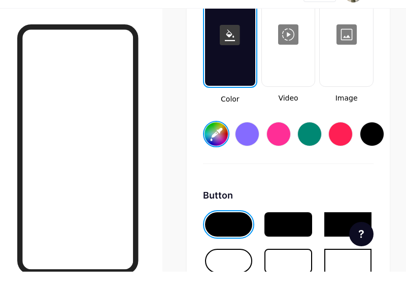
scroll to position [1983, 0]
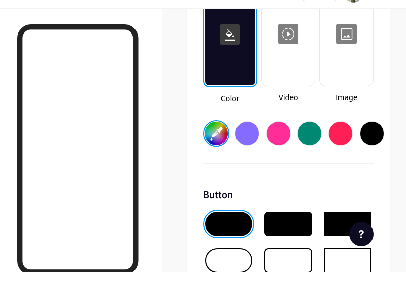
click at [213, 151] on input "#ffffff" at bounding box center [216, 155] width 23 height 23
click at [278, 154] on div at bounding box center [279, 156] width 24 height 24
click at [212, 156] on input "#ff2e96" at bounding box center [216, 155] width 23 height 23
click at [218, 157] on input "#ff6b90" at bounding box center [216, 155] width 23 height 23
click at [277, 248] on div at bounding box center [287, 246] width 47 height 24
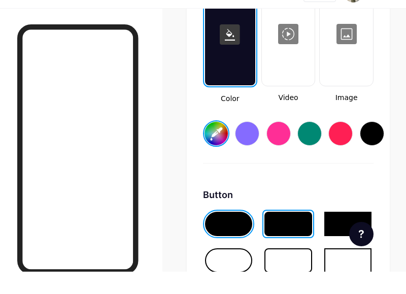
type input "#ff8f9e"
type input "#ab20ab"
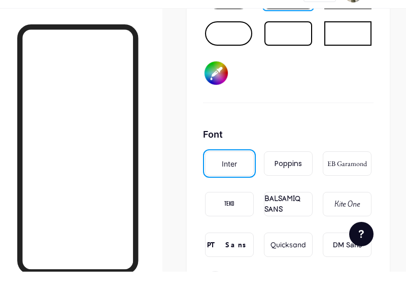
scroll to position [2210, 0]
click at [284, 189] on div "Poppins" at bounding box center [288, 185] width 27 height 11
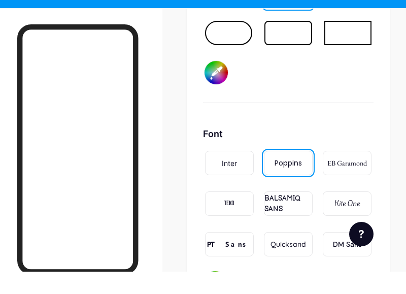
type input "#ff8f9e"
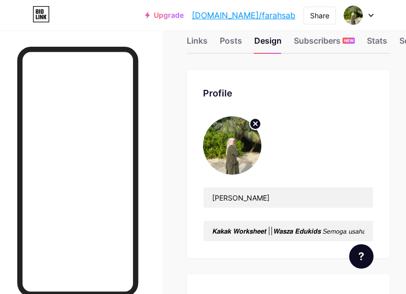
scroll to position [0, 0]
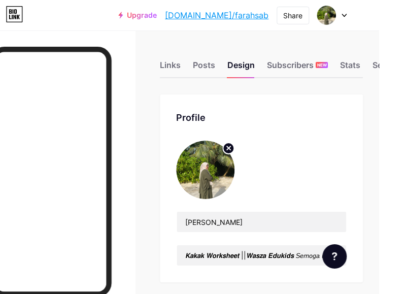
click at [374, 68] on div "Stats" at bounding box center [377, 68] width 20 height 18
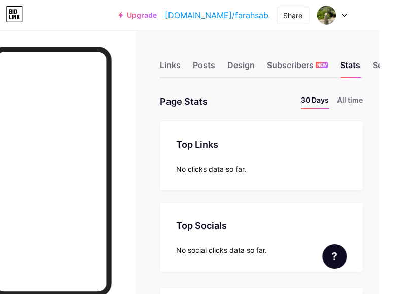
scroll to position [294, 406]
click at [384, 103] on li "All time" at bounding box center [377, 101] width 26 height 15
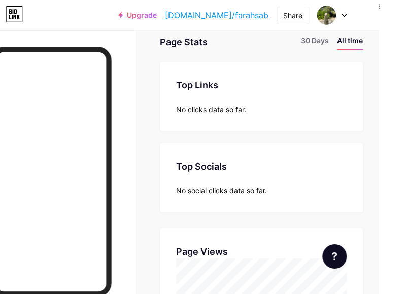
scroll to position [0, 0]
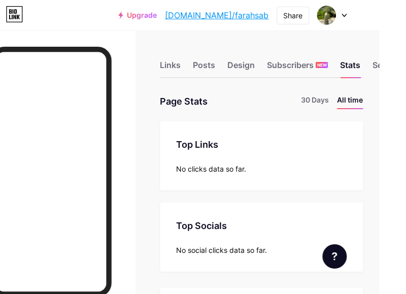
click at [195, 68] on div "Links" at bounding box center [197, 68] width 21 height 18
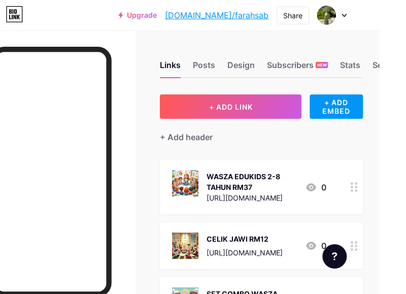
click at [370, 113] on div "+ ADD EMBED" at bounding box center [363, 106] width 53 height 24
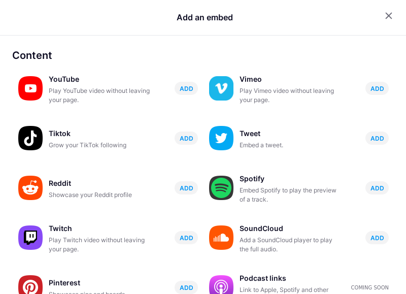
click at [387, 20] on icon at bounding box center [389, 16] width 8 height 8
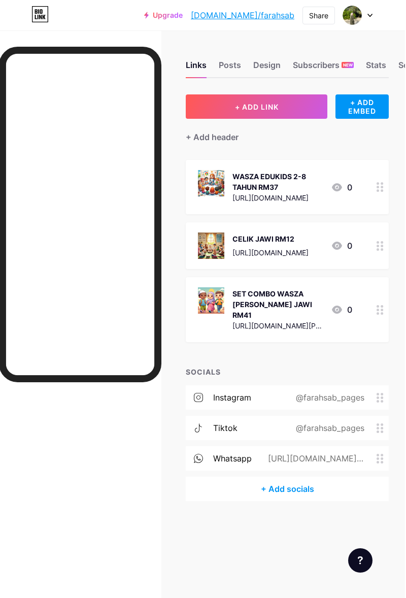
click at [329, 15] on div "Share" at bounding box center [319, 15] width 19 height 11
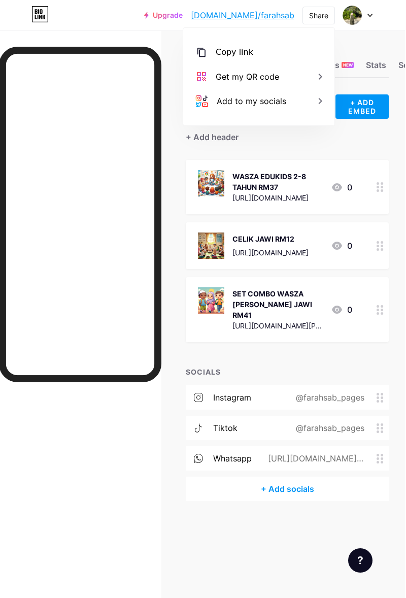
click at [309, 54] on div "Copy link" at bounding box center [259, 52] width 151 height 24
